Goal: Find specific page/section: Find specific page/section

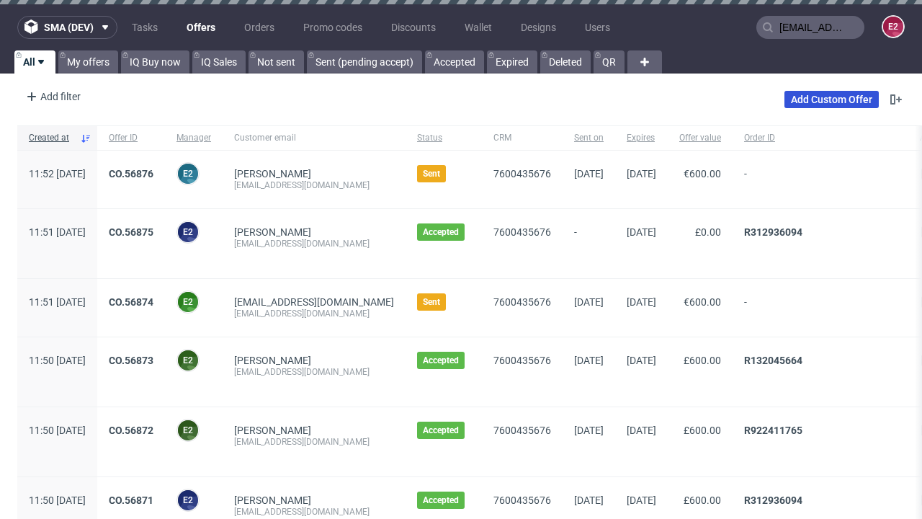
type input "[EMAIL_ADDRESS][DOMAIN_NAME]"
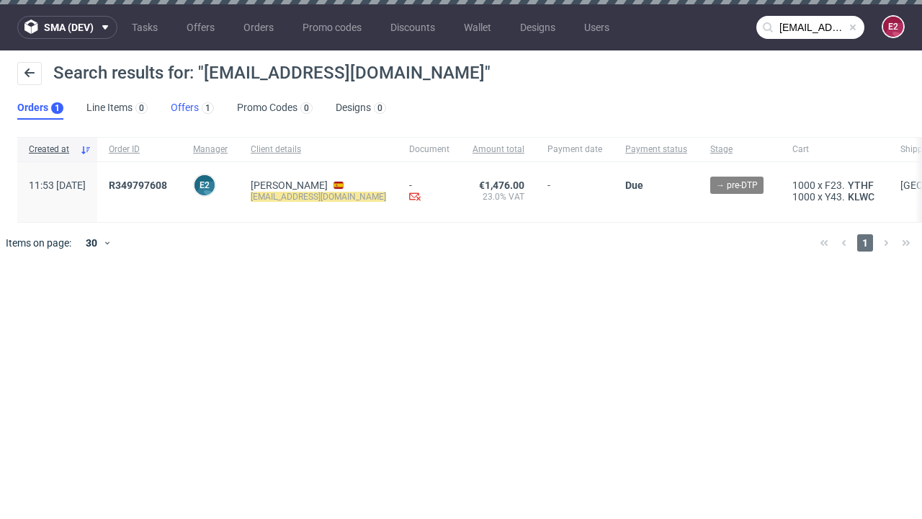
click at [192, 108] on link "Offers 1" at bounding box center [192, 108] width 43 height 23
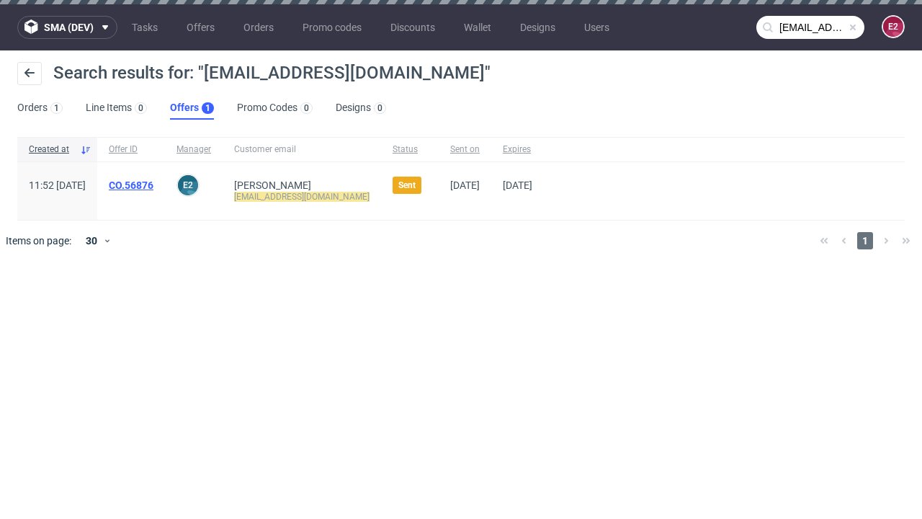
click at [153, 185] on link "CO.56876" at bounding box center [131, 185] width 45 height 12
